Goal: Task Accomplishment & Management: Manage account settings

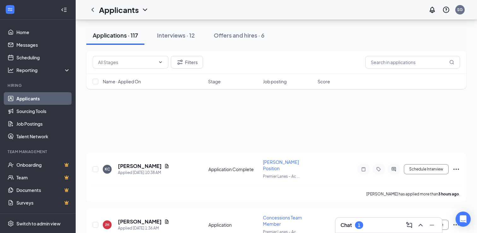
click at [351, 228] on h3 "Chat" at bounding box center [346, 224] width 11 height 7
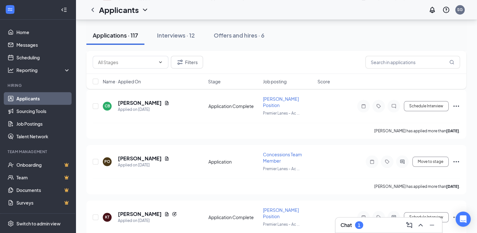
scroll to position [599, 0]
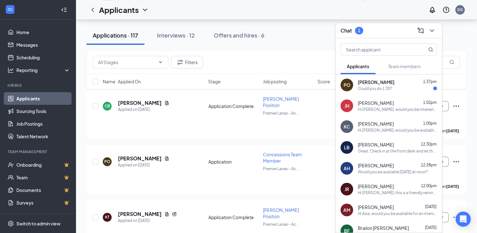
click at [380, 89] on div "Could you do 1:30?" at bounding box center [375, 88] width 34 height 5
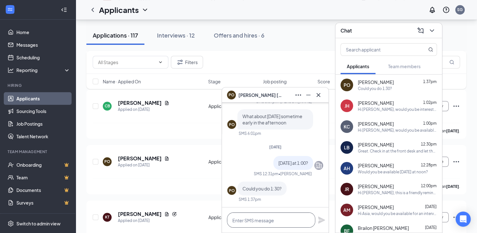
click at [274, 216] on textarea at bounding box center [271, 219] width 88 height 15
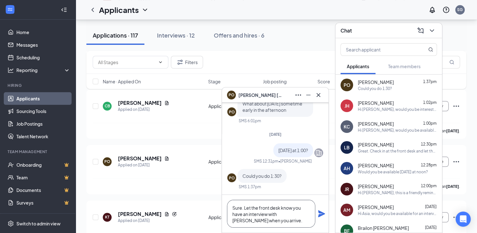
type textarea "Sure. Let the front desk know you have an interview with [PERSON_NAME] when you…"
click at [320, 215] on icon "Plane" at bounding box center [321, 213] width 7 height 7
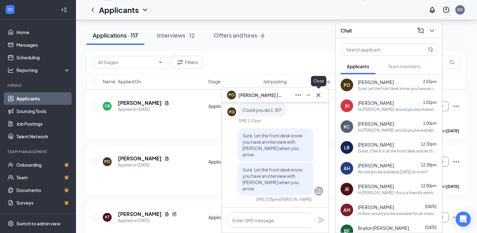
click at [322, 93] on button at bounding box center [318, 95] width 10 height 10
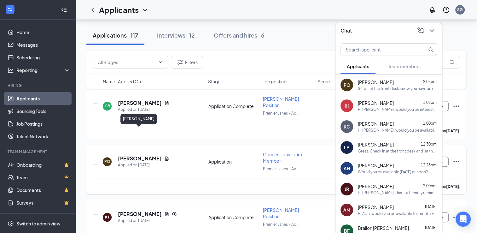
click at [130, 155] on h5 "[PERSON_NAME]" at bounding box center [140, 158] width 44 height 7
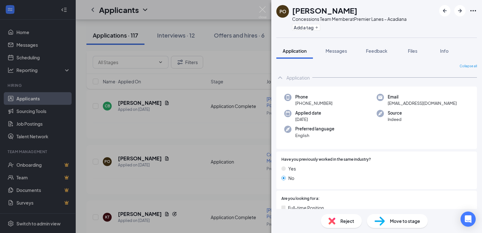
click at [411, 217] on div "Move to stage" at bounding box center [397, 221] width 61 height 14
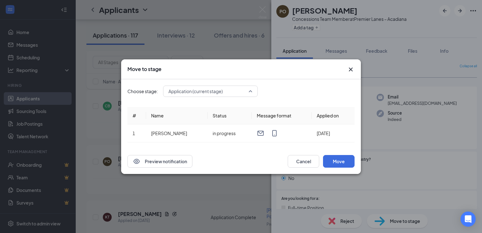
click at [247, 94] on span "Application (current stage)" at bounding box center [210, 90] width 84 height 9
click at [280, 93] on div "Choose stage: Application (current stage) 3455613 Application (current stage)" at bounding box center [240, 90] width 227 height 11
click at [337, 159] on button "Move" at bounding box center [339, 161] width 32 height 13
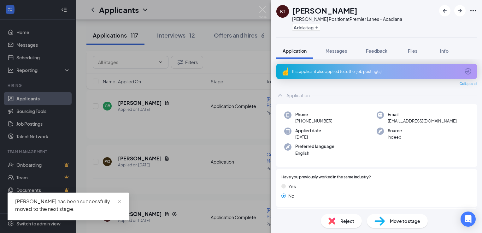
click at [79, 211] on div "[PERSON_NAME] has been successfully moved to the next stage." at bounding box center [68, 204] width 106 height 15
click at [156, 147] on div "[PERSON_NAME] [PERSON_NAME] Position at Premier Lanes – Acadiana Add a tag Appl…" at bounding box center [241, 116] width 482 height 233
click at [135, 155] on h5 "[PERSON_NAME]" at bounding box center [140, 158] width 44 height 7
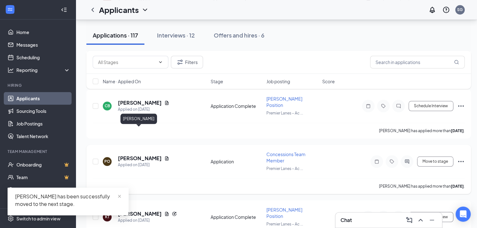
click at [132, 155] on h5 "[PERSON_NAME]" at bounding box center [140, 158] width 44 height 7
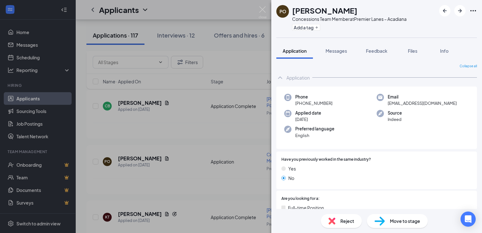
click at [381, 218] on img at bounding box center [379, 220] width 10 height 9
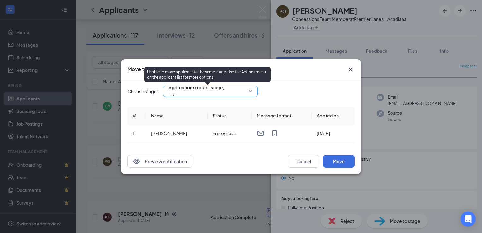
click at [225, 91] on span "Application (current stage)" at bounding box center [196, 91] width 56 height 17
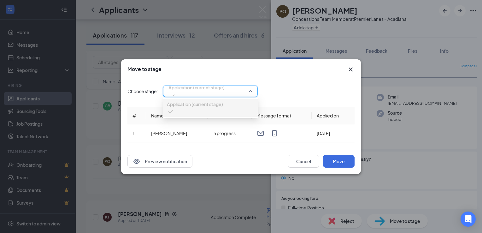
click at [256, 94] on div "Application (current stage)" at bounding box center [210, 90] width 95 height 11
click at [253, 92] on div "Application (current stage)" at bounding box center [210, 90] width 95 height 11
click at [279, 94] on div "Choose stage: Application (current stage) 3455613 Application (current stage)" at bounding box center [240, 90] width 227 height 11
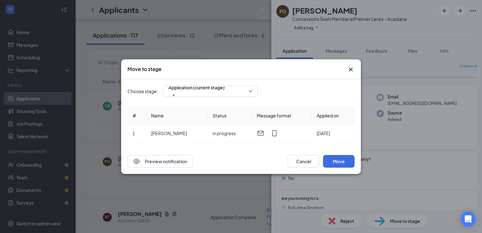
click at [354, 67] on icon "Cross" at bounding box center [351, 70] width 8 height 8
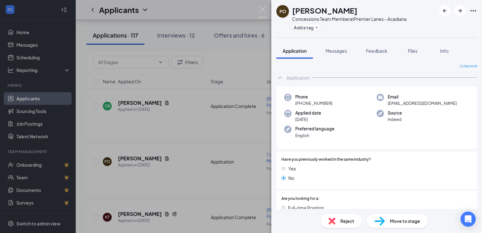
click at [265, 13] on img at bounding box center [263, 12] width 8 height 12
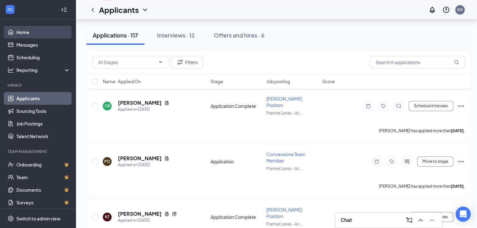
click at [32, 30] on link "Home" at bounding box center [43, 32] width 54 height 13
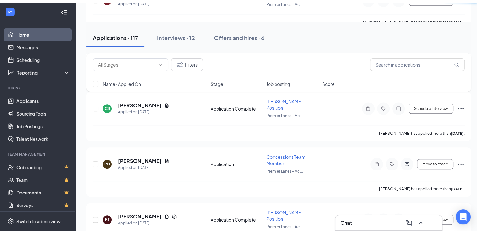
scroll to position [61, 0]
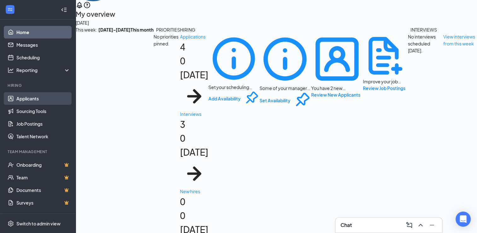
click at [31, 97] on link "Applicants" at bounding box center [43, 98] width 54 height 13
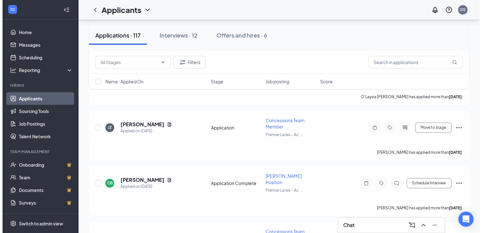
scroll to position [585, 0]
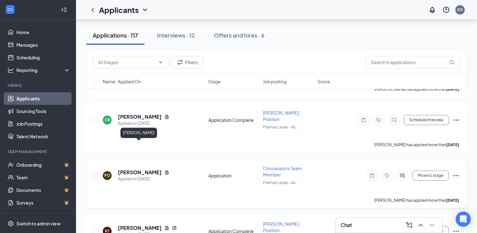
click at [137, 169] on h5 "[PERSON_NAME]" at bounding box center [140, 172] width 44 height 7
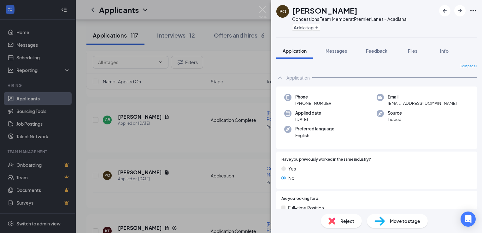
click at [384, 221] on img at bounding box center [379, 220] width 10 height 9
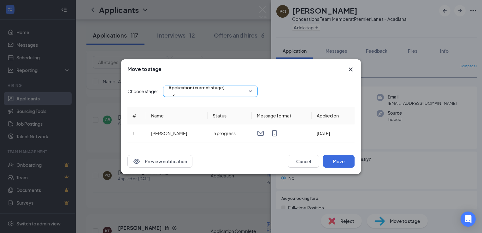
click at [225, 94] on span "Application (current stage)" at bounding box center [196, 91] width 56 height 17
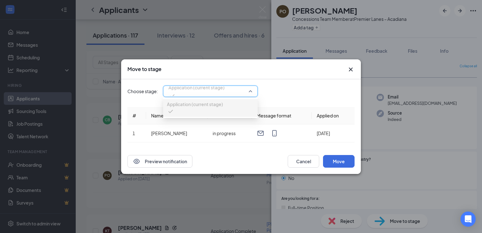
click at [349, 75] on div "Move to stage" at bounding box center [241, 69] width 240 height 20
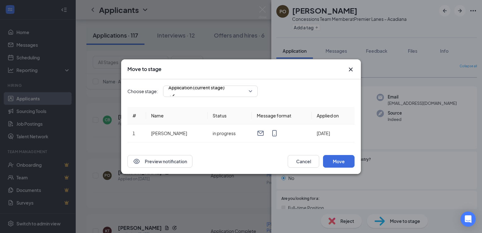
click at [351, 69] on icon "Cross" at bounding box center [351, 70] width 8 height 8
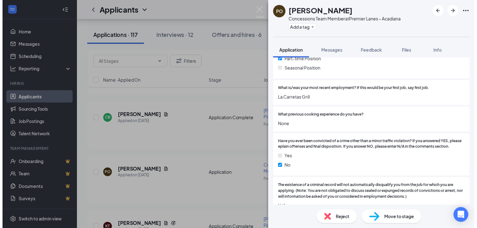
scroll to position [158, 0]
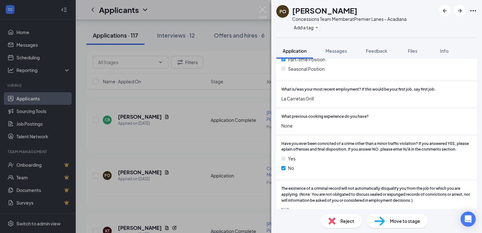
click at [397, 221] on span "Move to stage" at bounding box center [405, 220] width 30 height 7
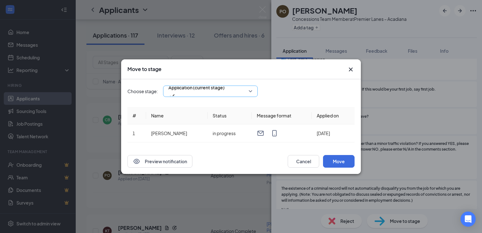
click at [248, 86] on input "search" at bounding box center [208, 91] width 83 height 11
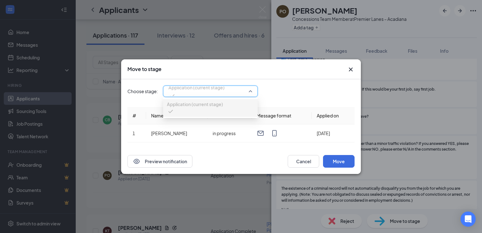
click at [250, 89] on span "Application (current stage)" at bounding box center [210, 90] width 84 height 9
click at [251, 90] on span "Application (current stage)" at bounding box center [210, 90] width 84 height 9
click at [279, 92] on div "Choose stage: 3455613 Application (current stage) 3455613 Application (current …" at bounding box center [240, 90] width 227 height 11
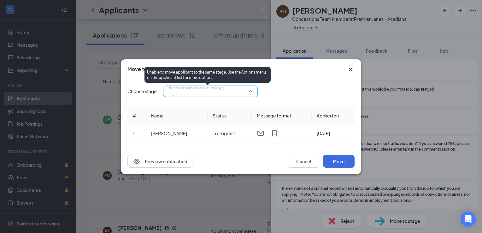
click at [207, 92] on span "Application (current stage)" at bounding box center [196, 87] width 56 height 9
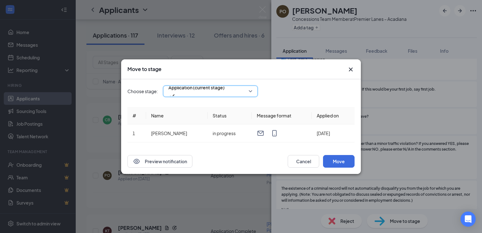
click at [349, 71] on icon "Cross" at bounding box center [351, 69] width 4 height 4
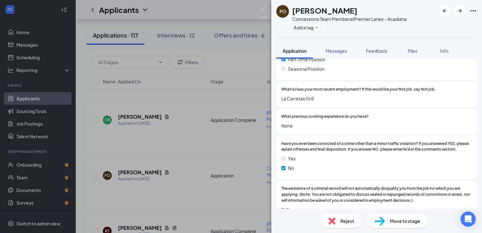
click at [387, 221] on div "Move to stage" at bounding box center [397, 221] width 61 height 14
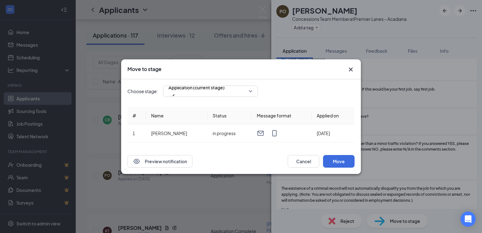
click at [349, 71] on icon "Cross" at bounding box center [351, 69] width 4 height 4
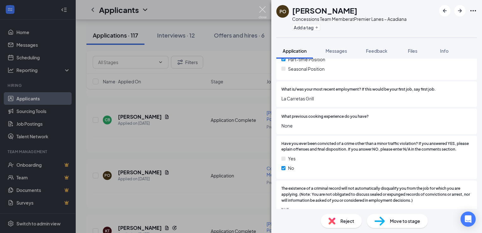
click at [263, 12] on img at bounding box center [263, 12] width 8 height 12
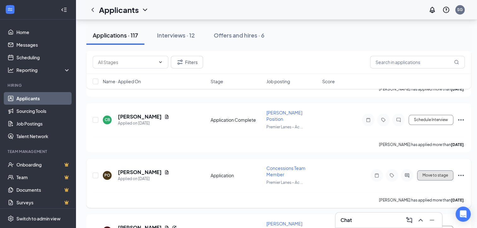
click at [433, 170] on button "Move to stage" at bounding box center [435, 175] width 36 height 10
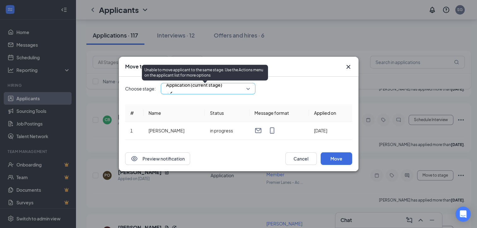
click at [207, 90] on span "Application (current stage)" at bounding box center [194, 84] width 56 height 9
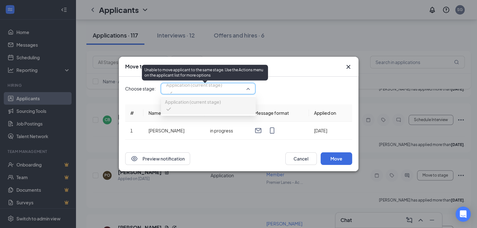
click at [277, 89] on div "Choose stage: Application (current stage) 3455613 Application (current stage)" at bounding box center [238, 88] width 227 height 11
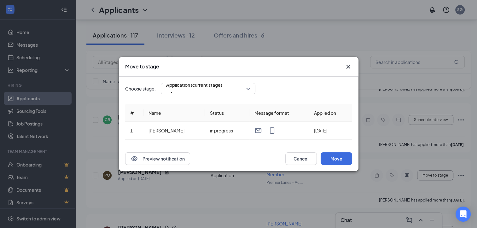
click at [347, 66] on icon "Cross" at bounding box center [348, 67] width 4 height 4
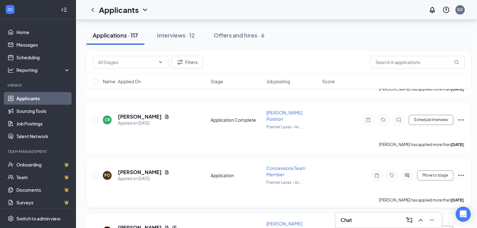
click at [465, 159] on div "PO [PERSON_NAME] Applied on [DATE] Application Concessions Team Member Premier …" at bounding box center [278, 183] width 385 height 49
click at [465, 172] on icon "Ellipses" at bounding box center [461, 176] width 8 height 8
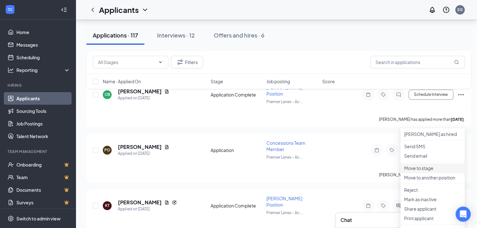
scroll to position [617, 0]
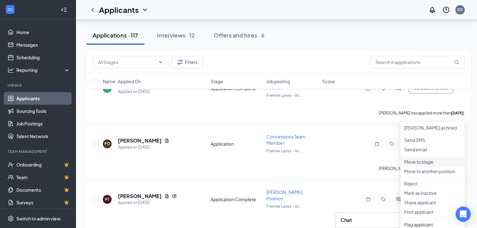
click at [431, 165] on p "Move to stage" at bounding box center [432, 162] width 57 height 6
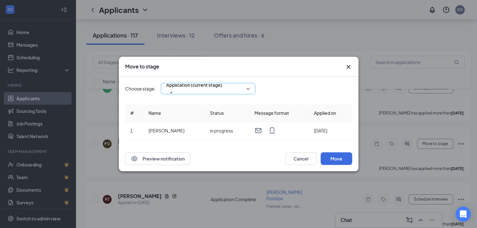
click at [222, 90] on span "Application (current stage)" at bounding box center [194, 88] width 56 height 17
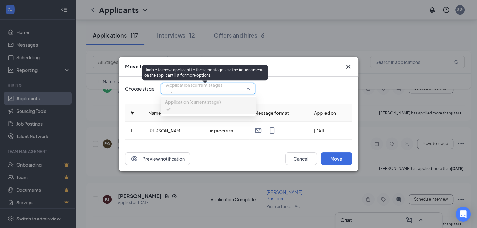
click at [222, 90] on span "Application (current stage)" at bounding box center [194, 88] width 56 height 17
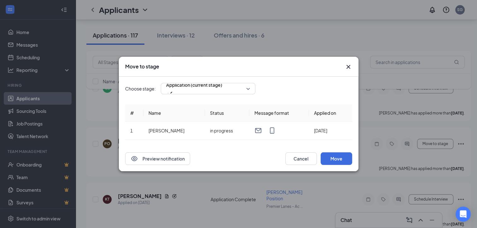
click at [345, 67] on icon "Cross" at bounding box center [349, 67] width 8 height 8
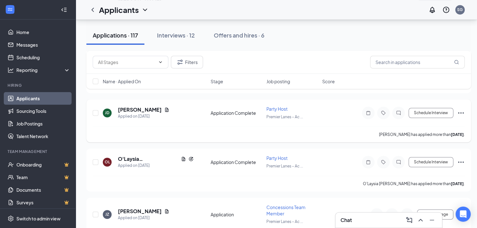
scroll to position [459, 0]
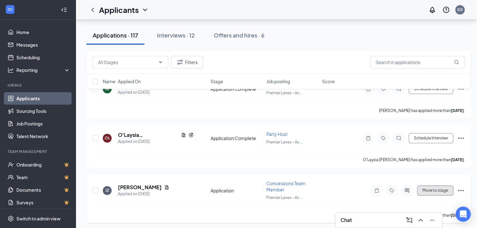
click at [428, 185] on button "Move to stage" at bounding box center [435, 190] width 36 height 10
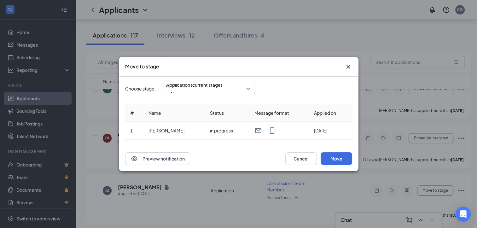
click at [259, 93] on div "Choose stage: Application (current stage)" at bounding box center [238, 88] width 227 height 11
click at [251, 90] on div "Application (current stage)" at bounding box center [208, 88] width 95 height 11
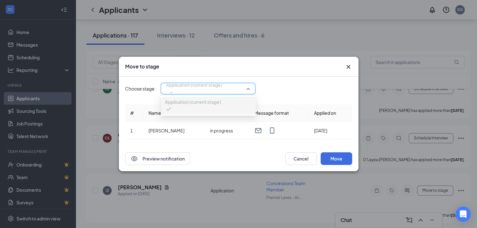
click at [251, 90] on div "Application (current stage)" at bounding box center [208, 88] width 95 height 11
click at [348, 68] on icon "Cross" at bounding box center [349, 67] width 8 height 8
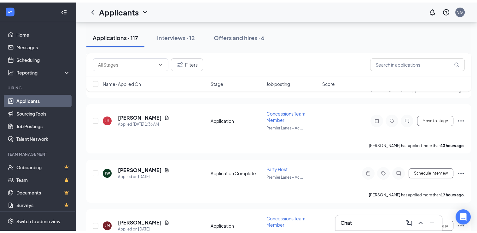
scroll to position [0, 0]
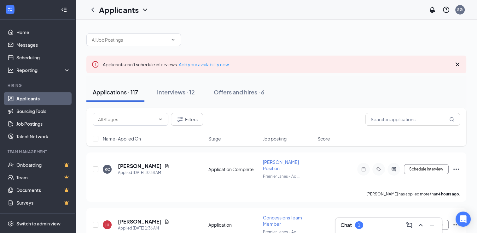
click at [406, 36] on div at bounding box center [276, 36] width 380 height 19
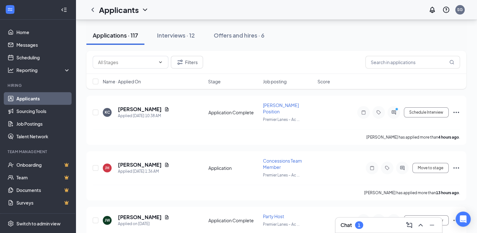
scroll to position [57, 0]
click at [438, 162] on button "Move to stage" at bounding box center [430, 167] width 36 height 10
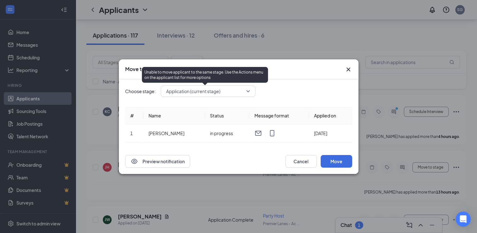
click at [231, 91] on span "Application (current stage)" at bounding box center [205, 90] width 78 height 9
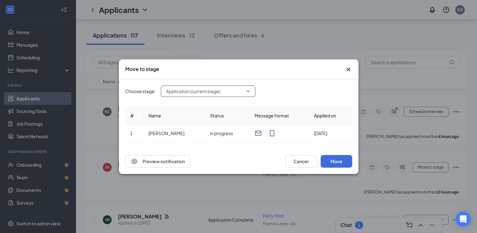
click at [290, 98] on div "Choose stage: 3455613 Application (current stage) 3455613 Application (current …" at bounding box center [238, 113] width 227 height 69
click at [351, 68] on icon "Cross" at bounding box center [349, 70] width 8 height 8
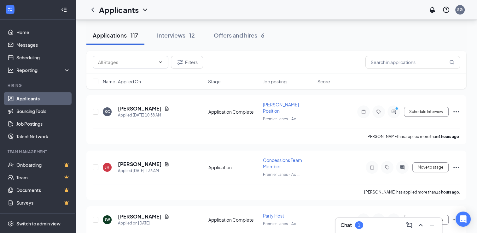
click at [353, 224] on div "Chat 1" at bounding box center [352, 225] width 23 height 8
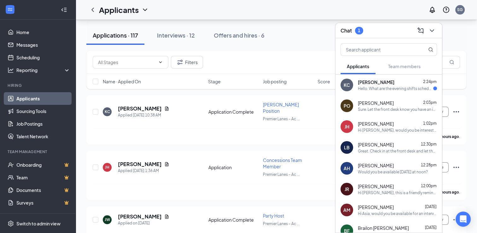
click at [288, 59] on div "Filters" at bounding box center [276, 62] width 367 height 13
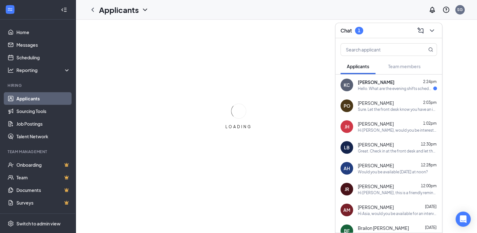
click at [406, 29] on div "Chat 1" at bounding box center [389, 31] width 96 height 10
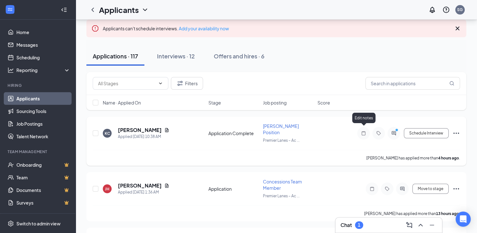
scroll to position [39, 0]
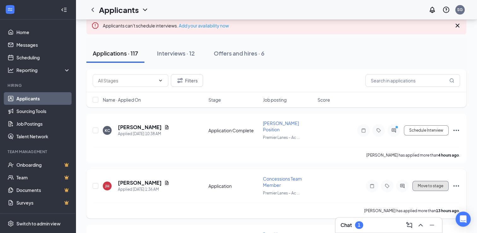
click at [430, 182] on button "Move to stage" at bounding box center [430, 186] width 36 height 10
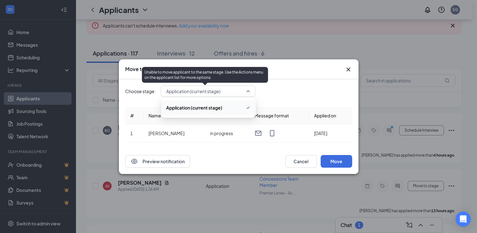
click at [193, 93] on span "Application (current stage)" at bounding box center [193, 90] width 54 height 9
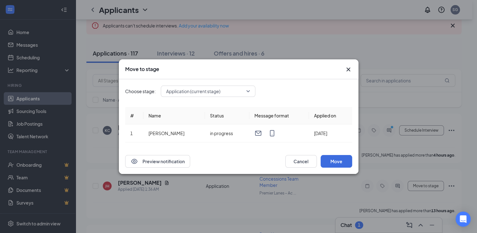
click at [281, 90] on div "Choose stage: Application (current stage) 3455613 Application (current stage)" at bounding box center [238, 90] width 227 height 11
click at [353, 73] on div "Move to stage" at bounding box center [239, 69] width 240 height 20
click at [347, 69] on icon "Cross" at bounding box center [349, 70] width 8 height 8
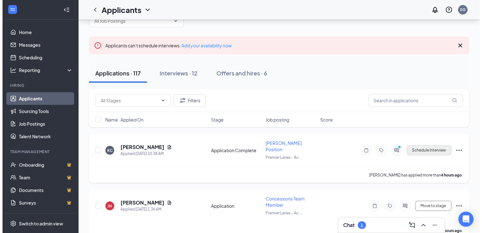
scroll to position [21, 0]
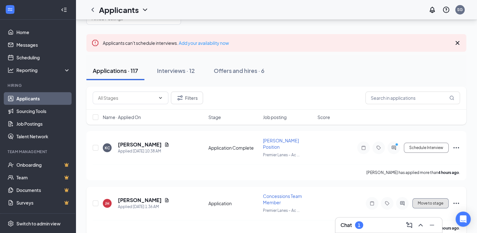
click at [424, 198] on button "Move to stage" at bounding box center [430, 203] width 36 height 10
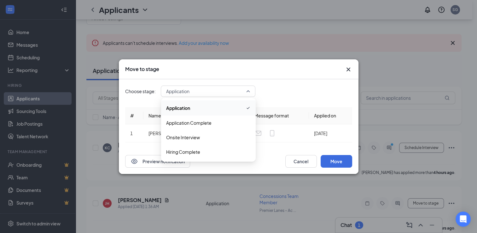
click at [225, 87] on span "Application" at bounding box center [205, 90] width 78 height 9
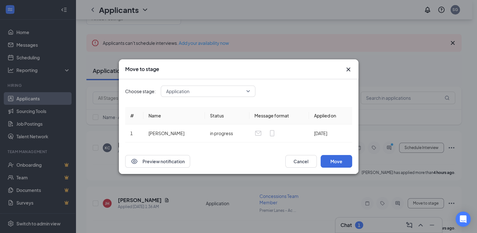
click at [272, 87] on div "Choose stage: Application 3455600 3455601 Application Application Complete Onsi…" at bounding box center [238, 90] width 227 height 11
click at [351, 69] on icon "Cross" at bounding box center [349, 70] width 8 height 8
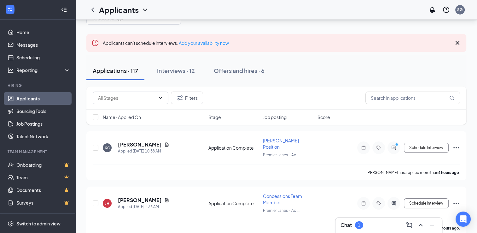
click at [349, 226] on h3 "Chat" at bounding box center [346, 224] width 11 height 7
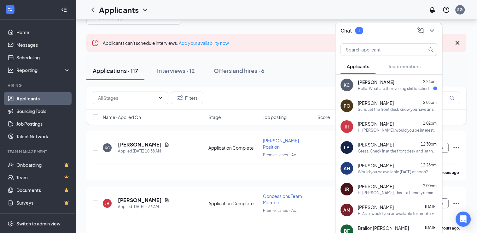
click at [371, 91] on div "Hello. What are the evening shifts schedule?" at bounding box center [395, 88] width 75 height 5
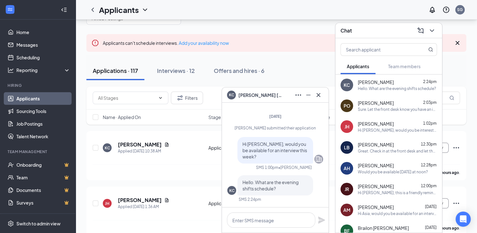
click at [275, 75] on div "Applications · 117 Interviews · 12 Offers and hires · 6" at bounding box center [276, 70] width 380 height 19
click at [308, 94] on icon "Minimize" at bounding box center [309, 95] width 8 height 8
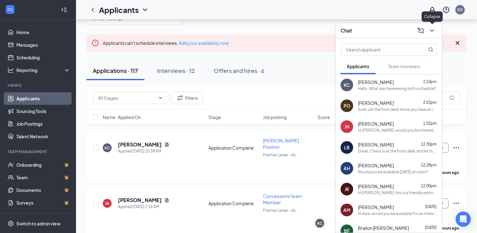
click at [433, 30] on icon "ChevronDown" at bounding box center [432, 31] width 8 height 8
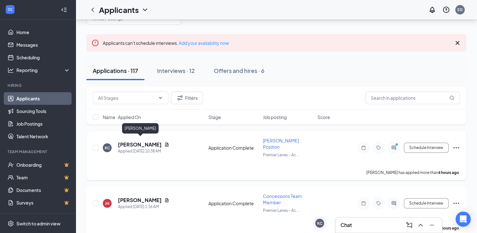
click at [146, 141] on h5 "[PERSON_NAME]" at bounding box center [140, 144] width 44 height 7
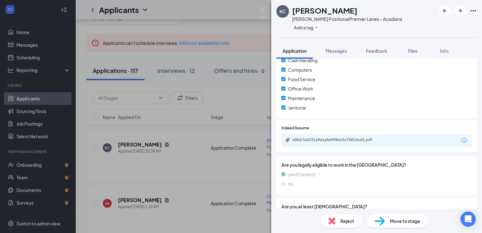
scroll to position [533, 0]
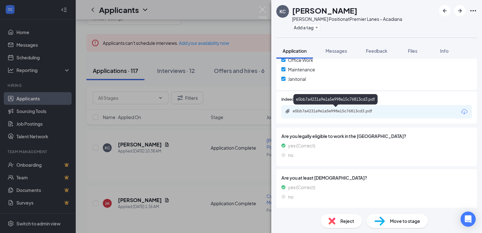
click at [332, 108] on div "e5bb7a4231a9e1a5e998e15c76813cd3.pdf" at bounding box center [337, 110] width 88 height 5
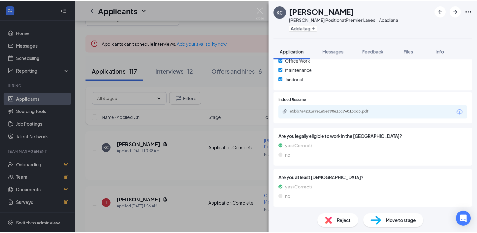
scroll to position [531, 0]
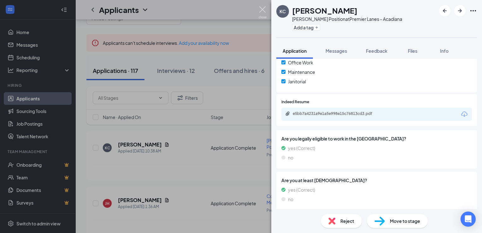
click at [261, 12] on img at bounding box center [263, 12] width 8 height 12
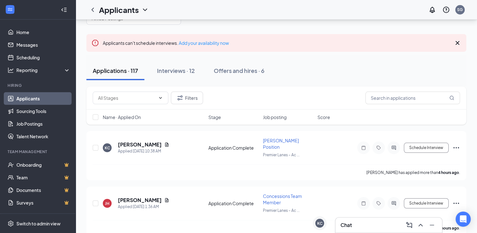
click at [387, 229] on div "Chat" at bounding box center [389, 225] width 96 height 10
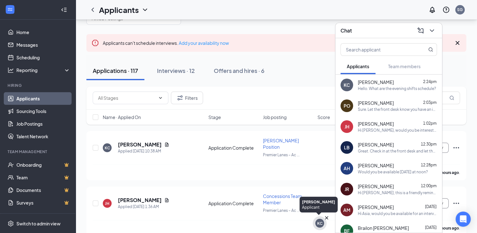
click at [322, 221] on div "KC" at bounding box center [319, 222] width 5 height 5
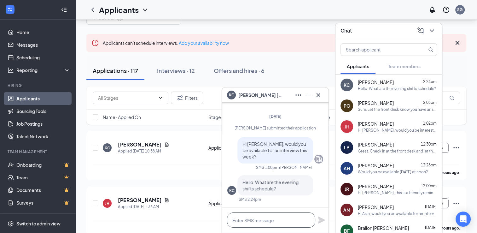
click at [281, 218] on textarea at bounding box center [271, 219] width 88 height 15
type textarea "D"
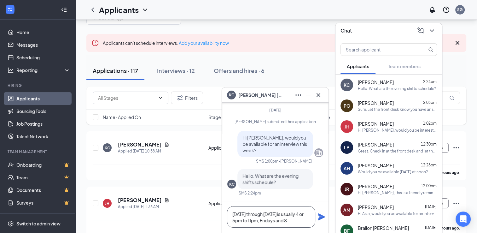
type textarea "Sunday through Thursday is usually 4 or 5pm to 11pm, Fridays and S"
click at [386, 82] on span "[PERSON_NAME]" at bounding box center [376, 82] width 36 height 6
click at [348, 82] on div "KC" at bounding box center [347, 85] width 6 height 6
click at [145, 142] on h5 "[PERSON_NAME]" at bounding box center [140, 144] width 44 height 7
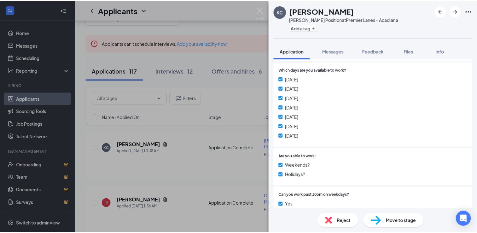
scroll to position [252, 0]
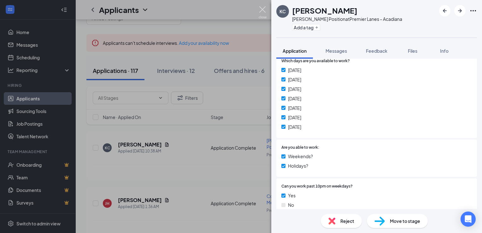
click at [263, 12] on img at bounding box center [263, 12] width 8 height 12
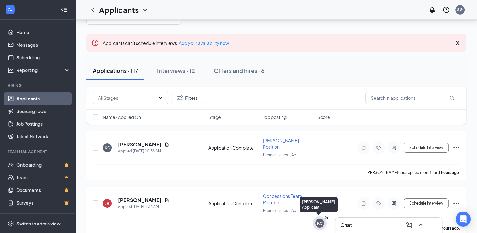
click at [323, 225] on div "KC" at bounding box center [319, 223] width 9 height 9
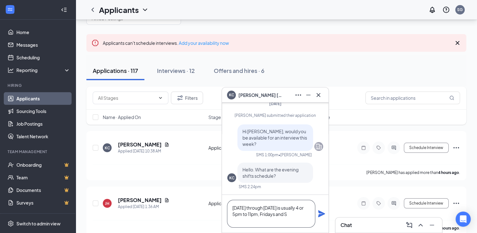
click at [295, 214] on textarea "Sunday through Thursday is usually 4 or 5pm to 11pm, Fridays and S" at bounding box center [271, 214] width 88 height 28
type textarea "Sunday through Thursday is usually 4 or 5pm to 11pm, Fridays and Saturdays are …"
click at [322, 213] on icon "Plane" at bounding box center [321, 213] width 7 height 7
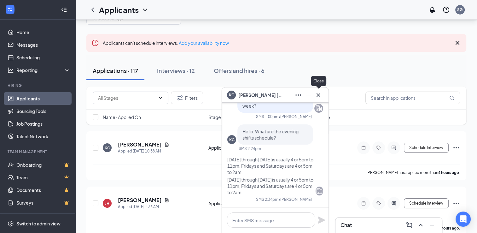
click at [322, 93] on icon "Cross" at bounding box center [319, 95] width 8 height 8
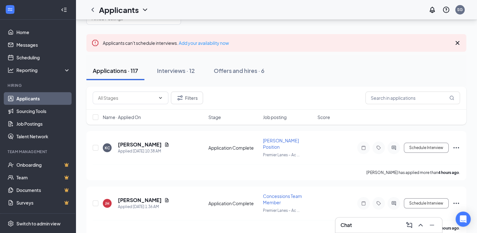
click at [353, 220] on div "Chat" at bounding box center [389, 225] width 96 height 10
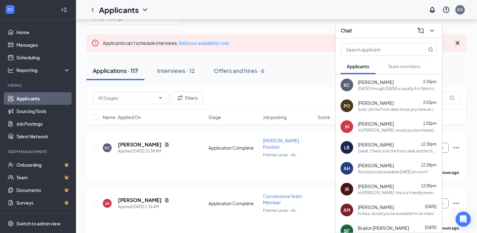
click at [388, 104] on span "[PERSON_NAME]" at bounding box center [376, 103] width 36 height 6
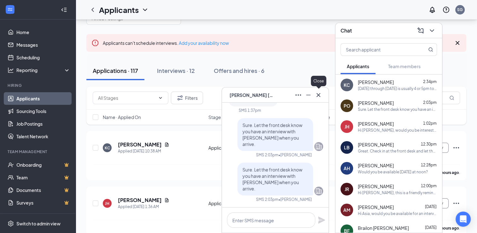
click at [320, 96] on icon "Cross" at bounding box center [319, 95] width 4 height 4
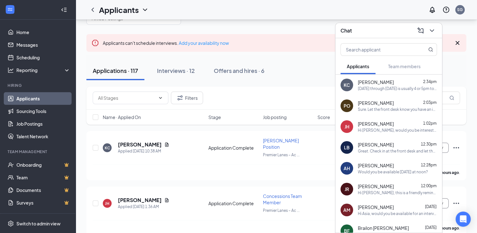
click at [360, 109] on div "Sure. Let the front desk know you have an interview with [PERSON_NAME] when you…" at bounding box center [397, 109] width 79 height 5
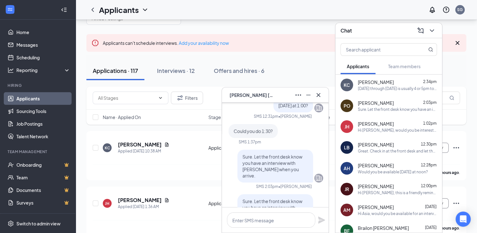
scroll to position [-63, 0]
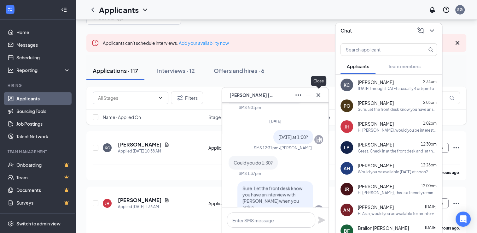
click at [320, 97] on icon "Cross" at bounding box center [319, 95] width 8 height 8
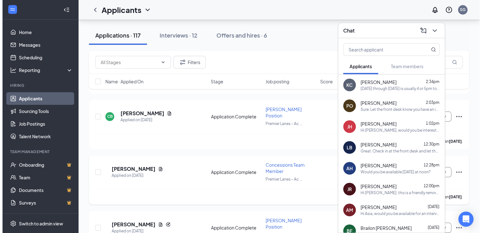
scroll to position [589, 0]
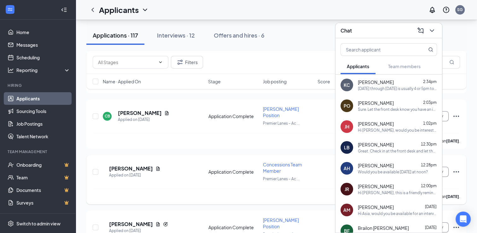
click at [178, 161] on div "PO Patrick Ortega Applied on Aug 22 Application Complete Concessions Team Membe…" at bounding box center [276, 174] width 367 height 27
click at [137, 165] on h5 "[PERSON_NAME]" at bounding box center [131, 168] width 44 height 7
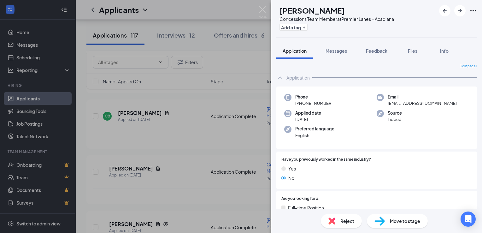
click at [397, 219] on span "Move to stage" at bounding box center [405, 220] width 30 height 7
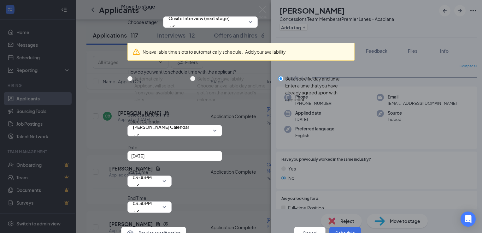
scroll to position [28, 0]
click at [215, 159] on div "[DATE]" at bounding box center [174, 155] width 87 height 7
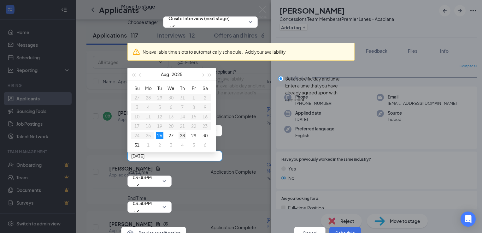
type input "Aug 28, 2025"
click at [181, 139] on div "28" at bounding box center [182, 136] width 8 height 8
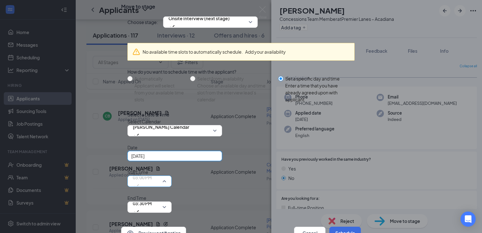
click at [166, 176] on span "03:00 PM" at bounding box center [149, 180] width 33 height 9
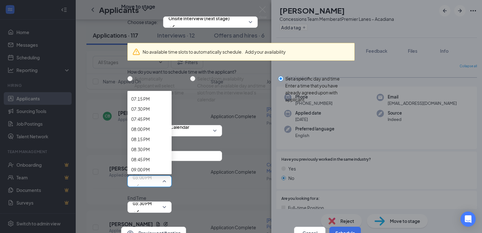
scroll to position [773, 0]
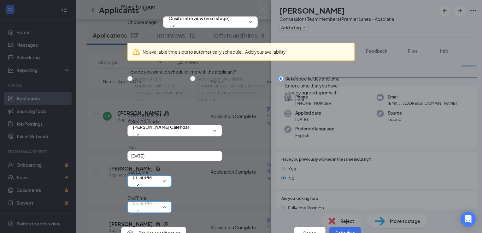
click at [166, 202] on span "03:30 PM" at bounding box center [149, 206] width 33 height 9
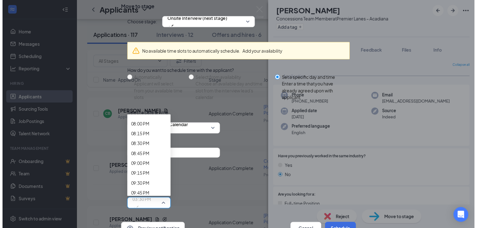
scroll to position [802, 0]
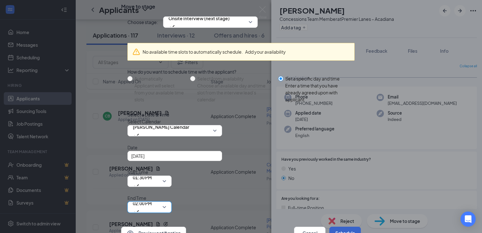
click at [338, 226] on button "Schedule" at bounding box center [345, 232] width 32 height 13
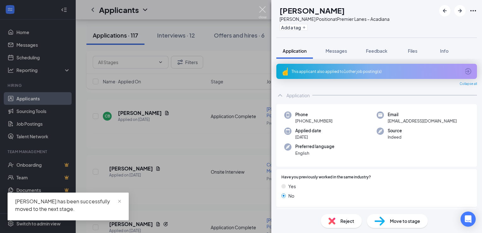
click at [264, 13] on img at bounding box center [263, 12] width 8 height 12
